Goal: Information Seeking & Learning: Check status

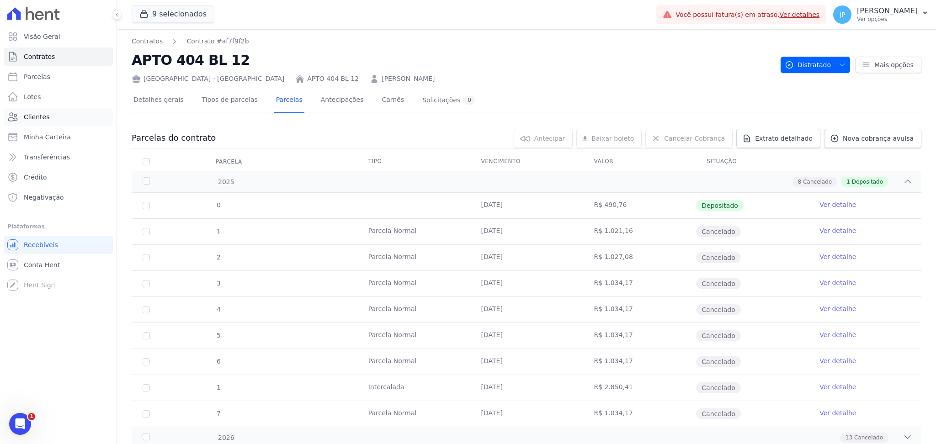
click at [58, 118] on link "Clientes" at bounding box center [58, 117] width 109 height 18
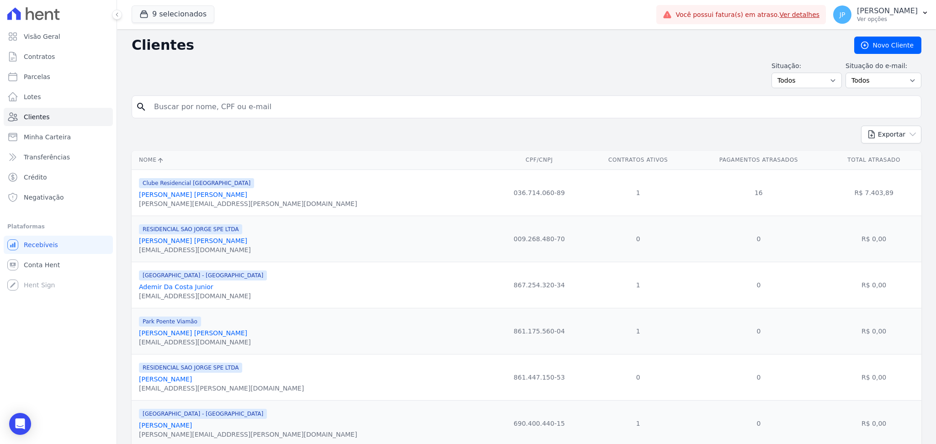
click at [229, 117] on div "search" at bounding box center [527, 107] width 790 height 23
click at [236, 107] on input "search" at bounding box center [533, 107] width 769 height 18
type input "[PERSON_NAME]"
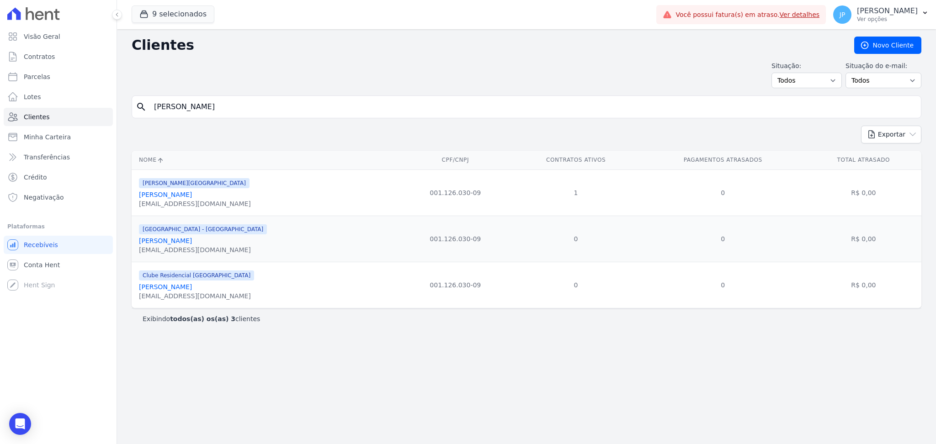
click at [184, 194] on link "[PERSON_NAME]" at bounding box center [165, 194] width 53 height 7
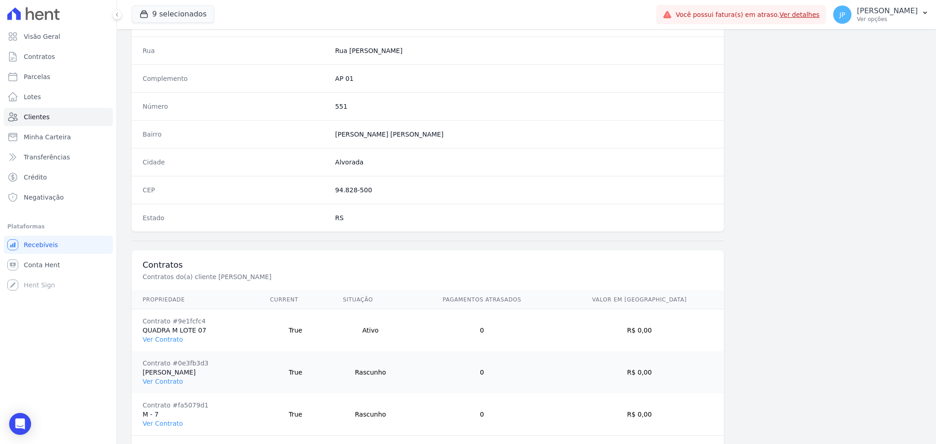
scroll to position [493, 0]
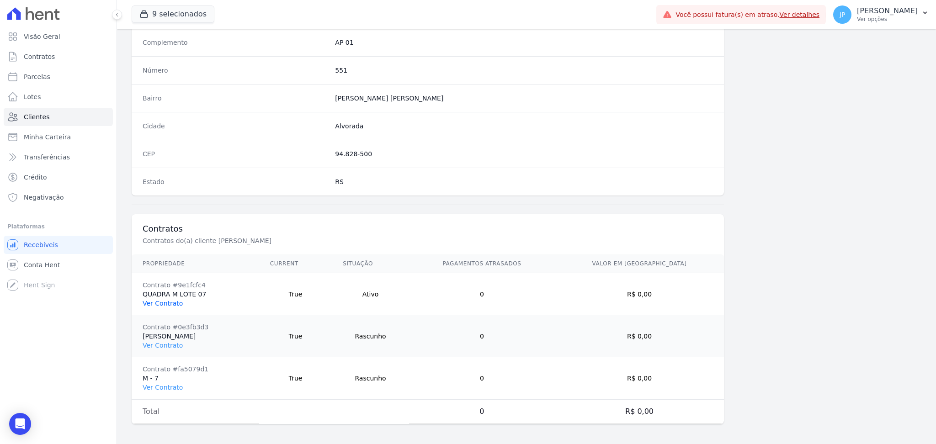
click at [164, 303] on link "Ver Contrato" at bounding box center [163, 303] width 40 height 7
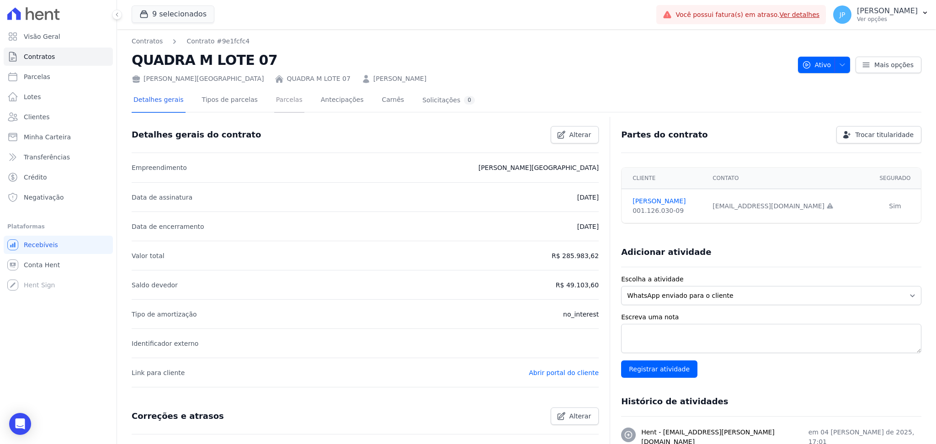
click at [274, 100] on link "Parcelas" at bounding box center [289, 101] width 30 height 24
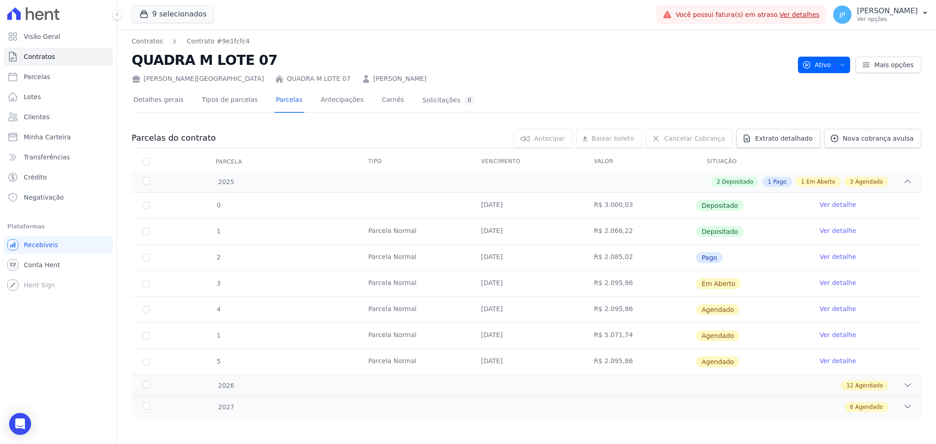
click at [607, 277] on td "R$ 2.095,86" at bounding box center [639, 284] width 113 height 26
drag, startPoint x: 607, startPoint y: 277, endPoint x: 825, endPoint y: 279, distance: 217.6
click at [825, 279] on tr "3 [GEOGRAPHIC_DATA] [DATE] R$ 2.095,86 Em [GEOGRAPHIC_DATA] Ver detalhe" at bounding box center [527, 284] width 790 height 26
click at [825, 279] on link "Ver detalhe" at bounding box center [838, 282] width 37 height 9
click at [823, 280] on link "Ver detalhe" at bounding box center [838, 282] width 37 height 9
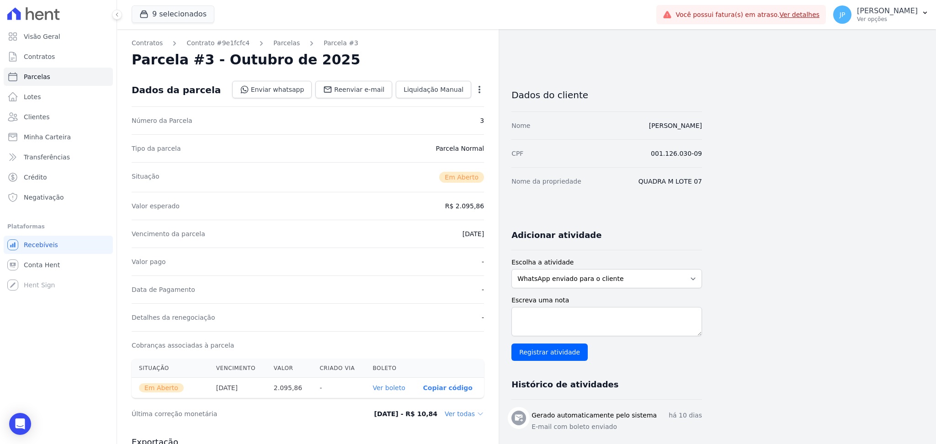
drag, startPoint x: 930, startPoint y: 92, endPoint x: 935, endPoint y: 170, distance: 77.8
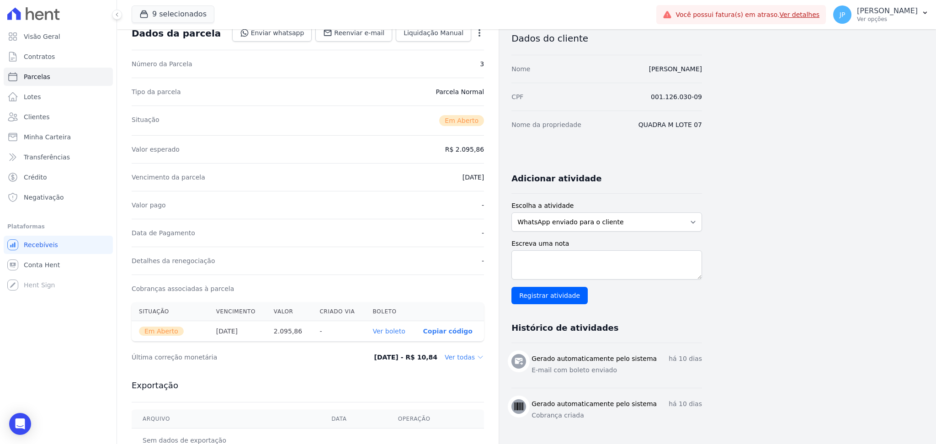
scroll to position [181, 0]
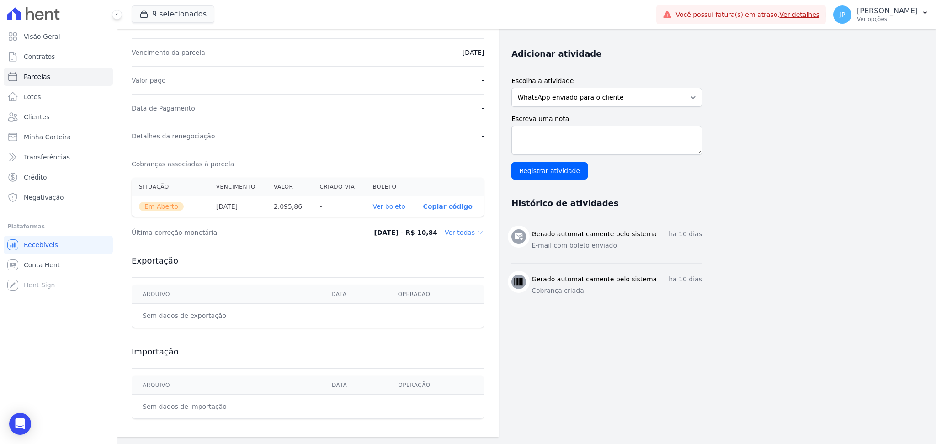
click at [924, 144] on div "Contratos Contrato #9e1fcfc4 [GEOGRAPHIC_DATA] Parcela #3 [GEOGRAPHIC_DATA] #3 …" at bounding box center [526, 146] width 819 height 597
drag, startPoint x: 924, startPoint y: 144, endPoint x: 934, endPoint y: 107, distance: 38.0
click at [934, 107] on main "Contratos Contrato #9e1fcfc4 [GEOGRAPHIC_DATA] Parcela #3 [GEOGRAPHIC_DATA] #3 …" at bounding box center [526, 236] width 819 height 415
click at [363, 14] on div "9 selecionados Apice Incorporadora [GEOGRAPHIC_DATA] - Juros de Obra [GEOGRAPHI…" at bounding box center [392, 15] width 521 height 30
